Goal: Task Accomplishment & Management: Use online tool/utility

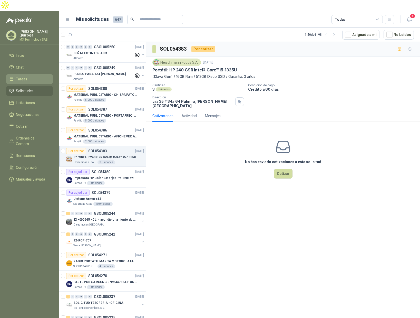
click at [21, 76] on span "Tareas" at bounding box center [21, 79] width 11 height 6
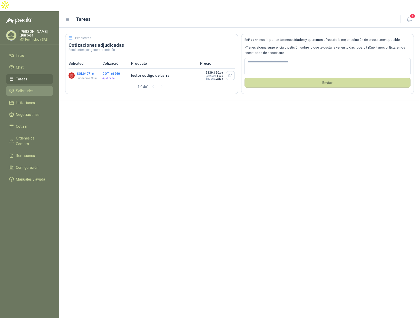
click at [26, 88] on span "Solicitudes" at bounding box center [25, 91] width 18 height 6
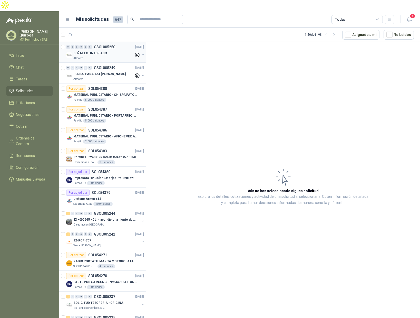
click at [126, 56] on div "Almatec" at bounding box center [103, 58] width 61 height 4
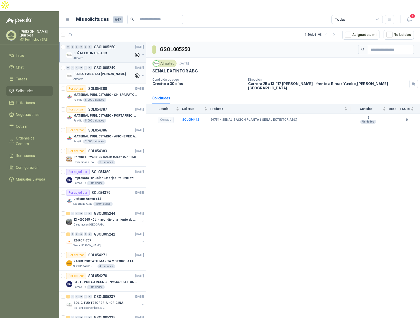
click at [119, 77] on div "Almatec" at bounding box center [103, 79] width 61 height 4
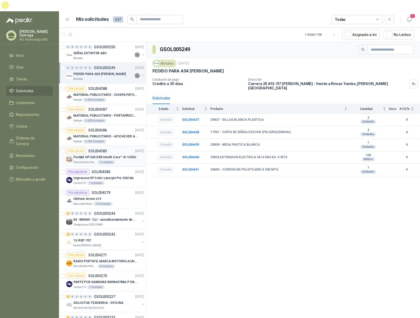
click at [112, 148] on div "Por cotizar SOL054383 [DATE]" at bounding box center [105, 151] width 78 height 6
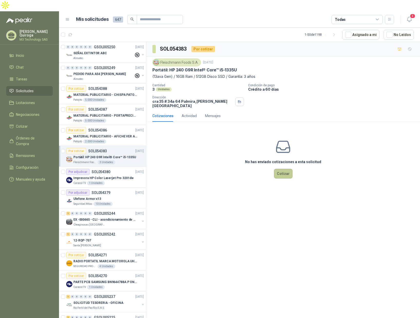
click at [279, 168] on button "Cotizar" at bounding box center [283, 173] width 18 height 10
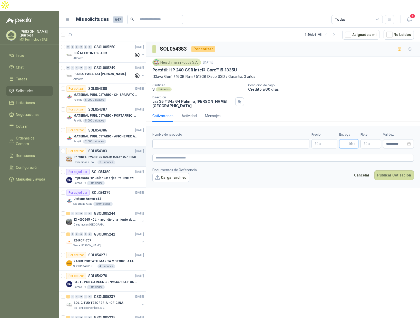
click at [346, 139] on input "Entrega" at bounding box center [345, 143] width 6 height 9
click at [392, 139] on div "**********" at bounding box center [398, 143] width 31 height 9
type input "*"
